Goal: Task Accomplishment & Management: Use online tool/utility

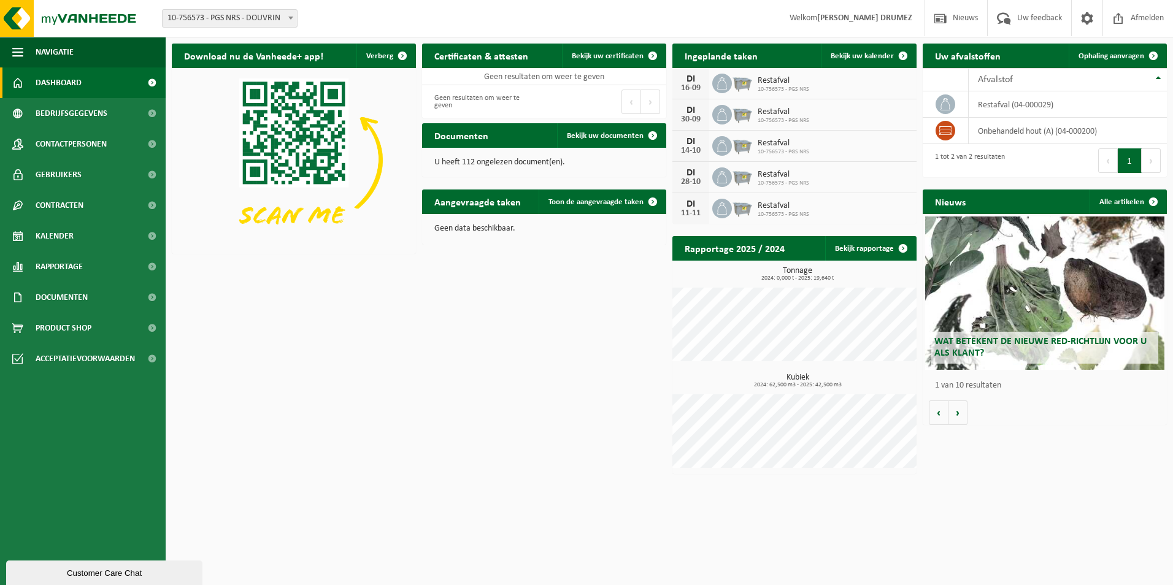
drag, startPoint x: 1114, startPoint y: 201, endPoint x: 1086, endPoint y: 211, distance: 29.9
click at [1116, 201] on link "Alle artikelen" at bounding box center [1128, 202] width 76 height 25
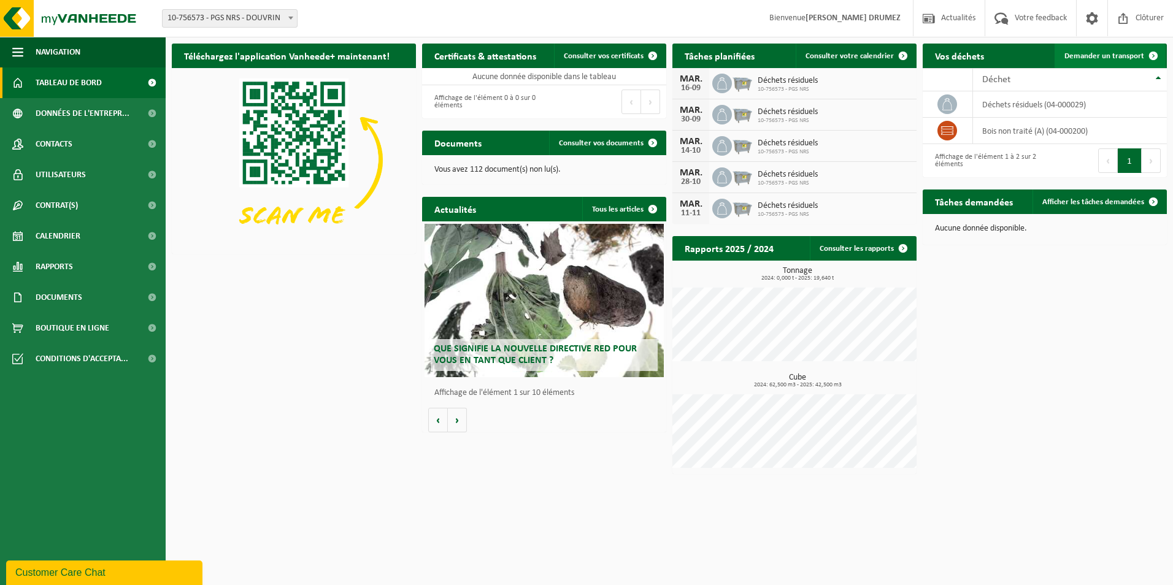
click at [1097, 53] on span "Demander un transport" at bounding box center [1105, 56] width 80 height 8
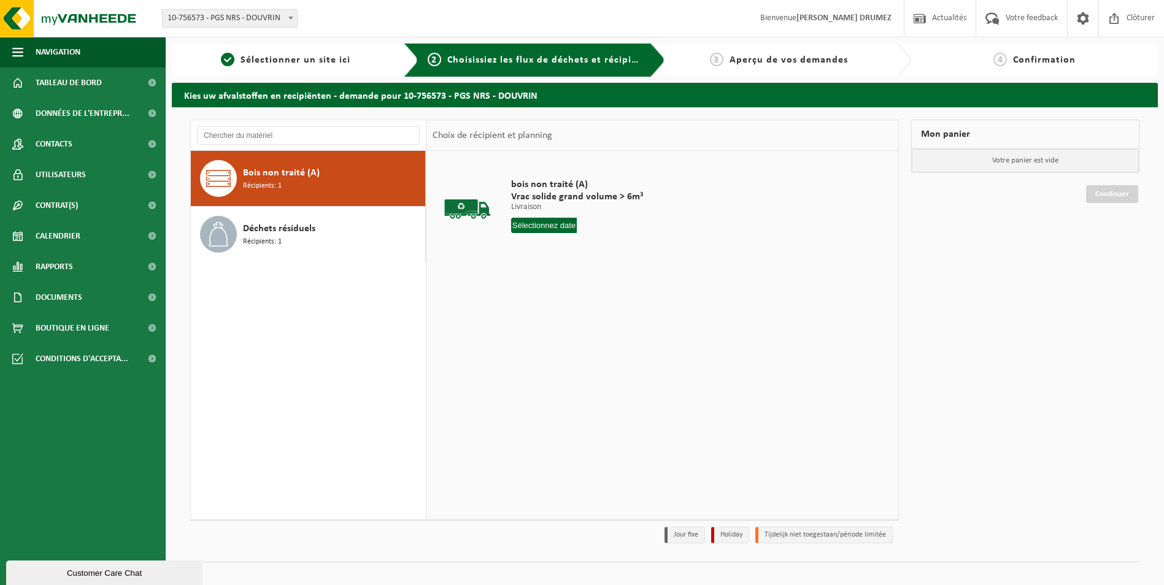
click at [547, 229] on input "text" at bounding box center [544, 225] width 66 height 15
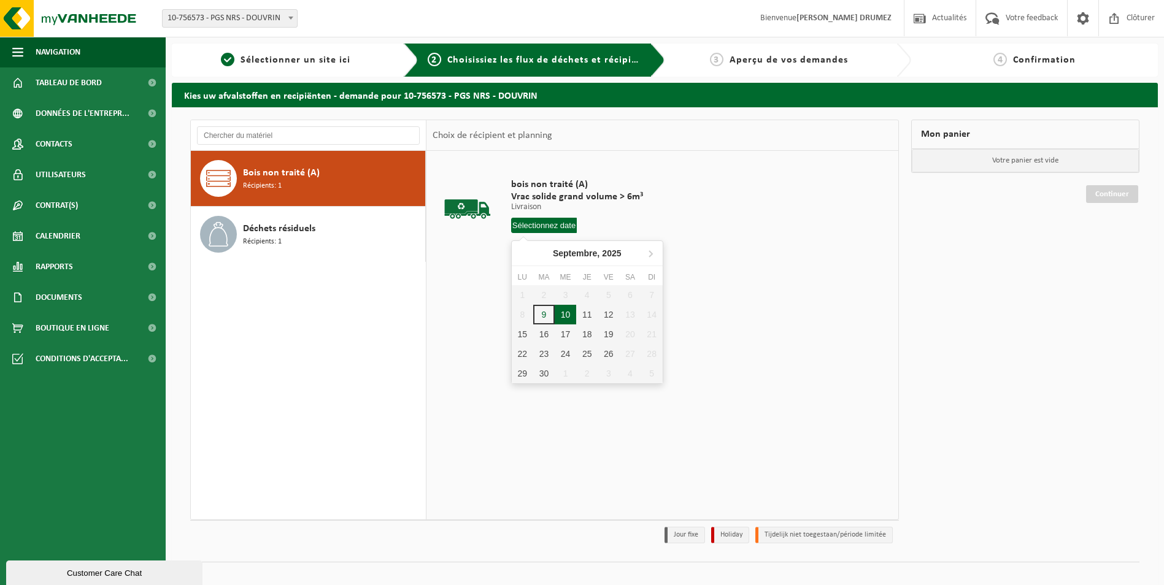
click at [568, 317] on div "10" at bounding box center [565, 315] width 21 height 20
type input "à partir de 2025-09-10"
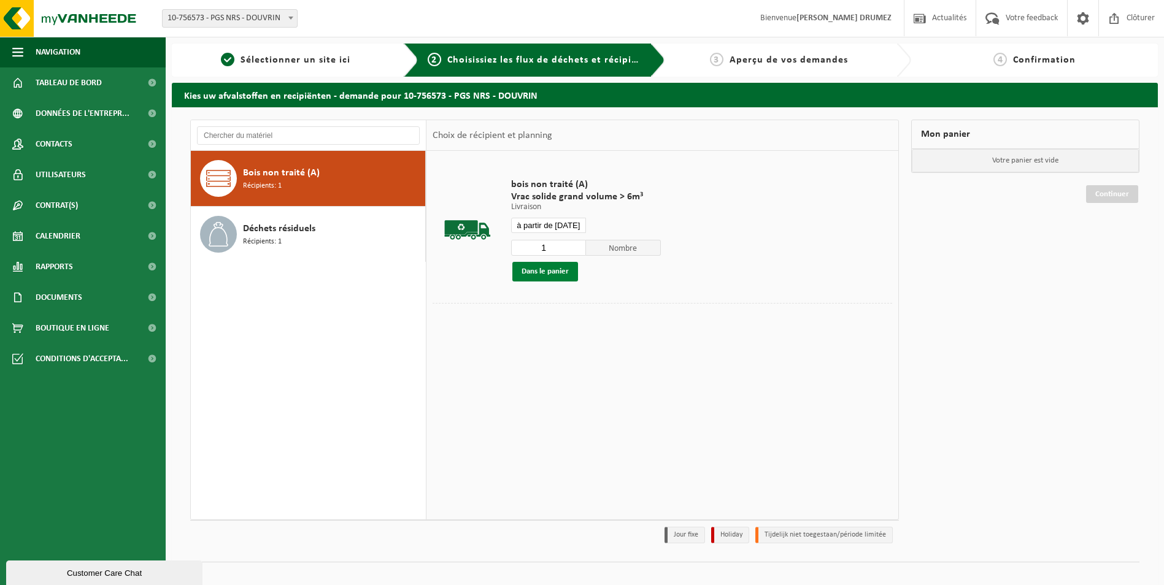
click at [561, 274] on button "Dans le panier" at bounding box center [545, 272] width 66 height 20
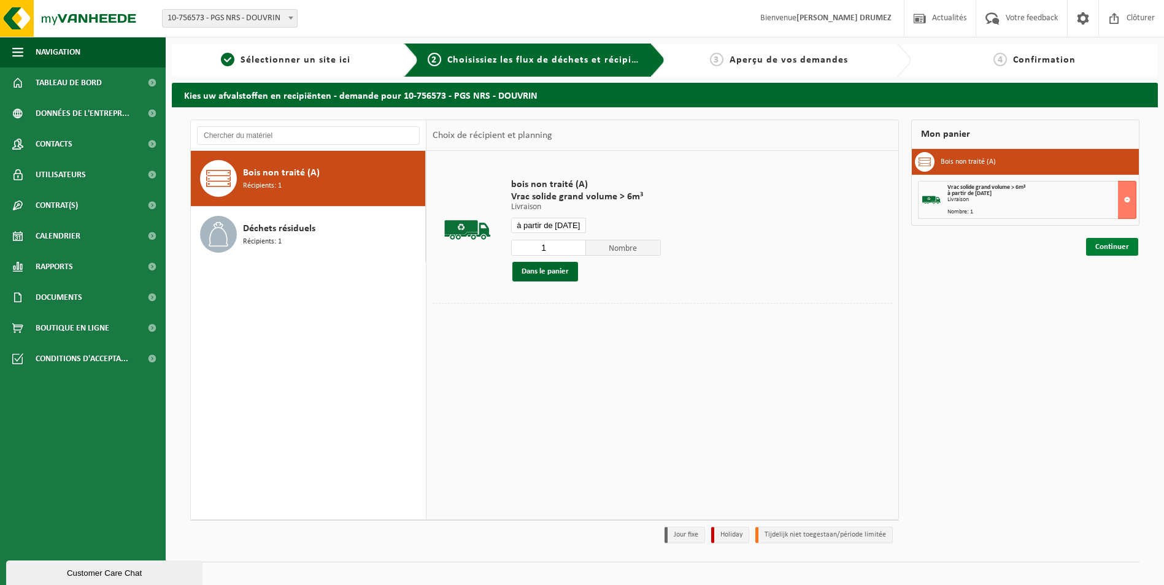
click at [1116, 242] on link "Continuer" at bounding box center [1112, 247] width 52 height 18
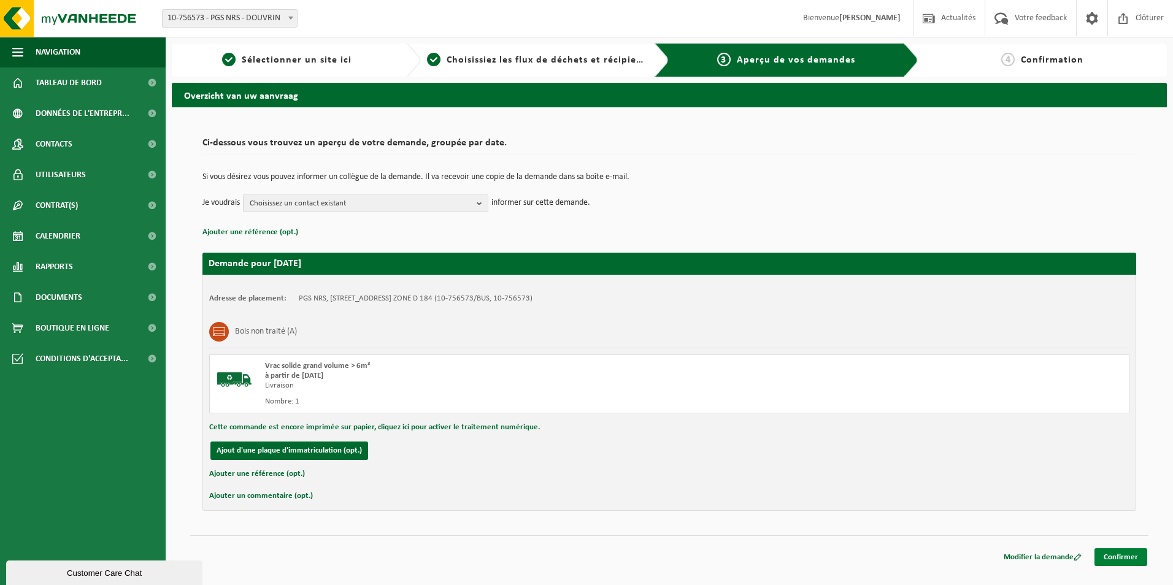
click at [1128, 560] on link "Confirmer" at bounding box center [1121, 558] width 53 height 18
